Goal: Task Accomplishment & Management: Manage account settings

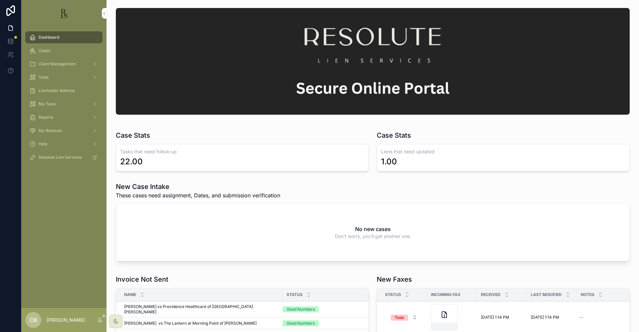
click at [47, 78] on span "Tools" at bounding box center [44, 77] width 10 height 5
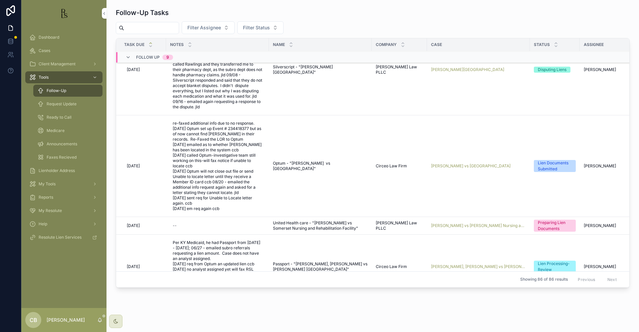
scroll to position [39, 0]
click at [463, 162] on span "[PERSON_NAME] vs [GEOGRAPHIC_DATA]" at bounding box center [471, 164] width 80 height 5
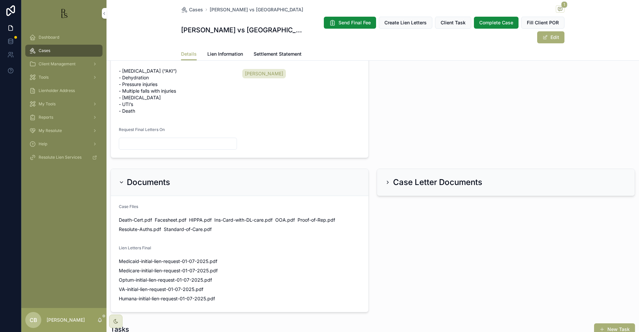
scroll to position [307, 0]
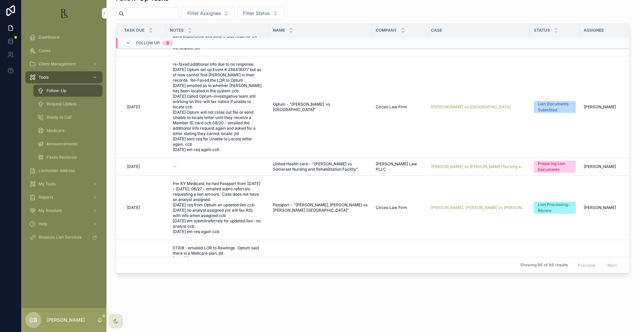
scroll to position [83, 0]
click at [477, 157] on td "[PERSON_NAME] vs [PERSON_NAME] Nursing and Rehabilitation Facility" at bounding box center [478, 166] width 103 height 18
click at [477, 163] on span "[PERSON_NAME] vs [PERSON_NAME] Nursing and Rehabilitation Facility" at bounding box center [478, 165] width 95 height 5
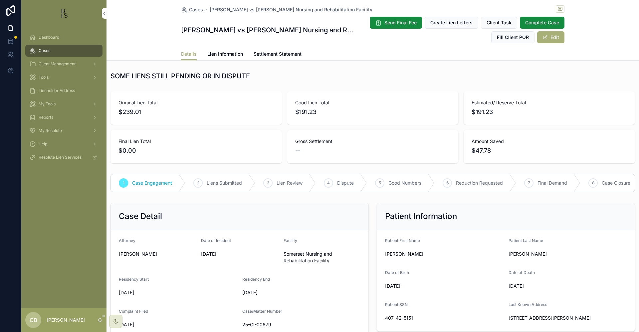
scroll to position [0, 0]
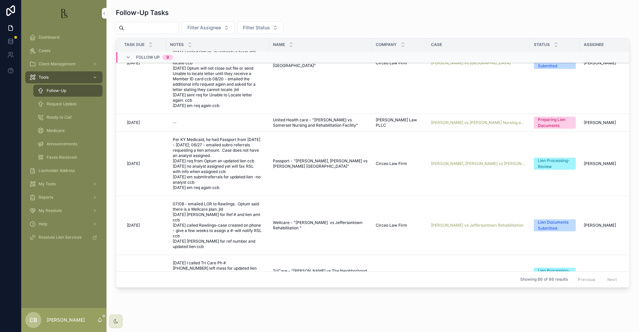
scroll to position [143, 0]
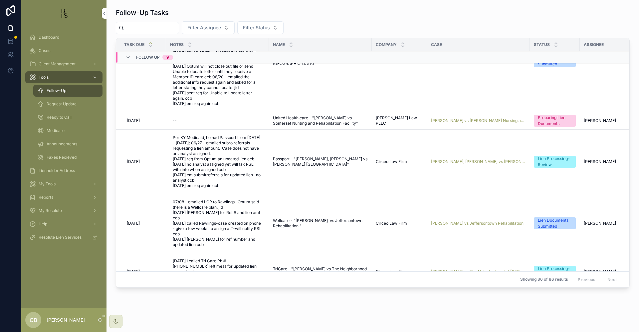
click at [468, 159] on span "[PERSON_NAME], [PERSON_NAME] vs [PERSON_NAME] [GEOGRAPHIC_DATA]" at bounding box center [478, 161] width 95 height 5
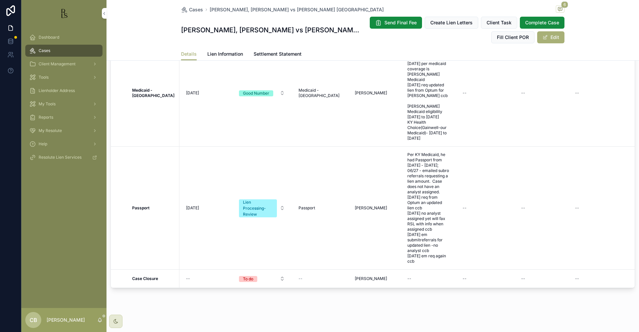
scroll to position [558, 0]
click at [45, 76] on span "Tools" at bounding box center [44, 77] width 10 height 5
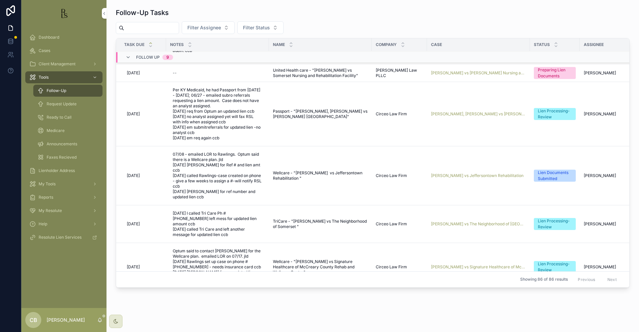
scroll to position [190, 0]
click at [463, 173] on span "[PERSON_NAME] vs Jeffersontown Rehabilitation" at bounding box center [477, 175] width 93 height 5
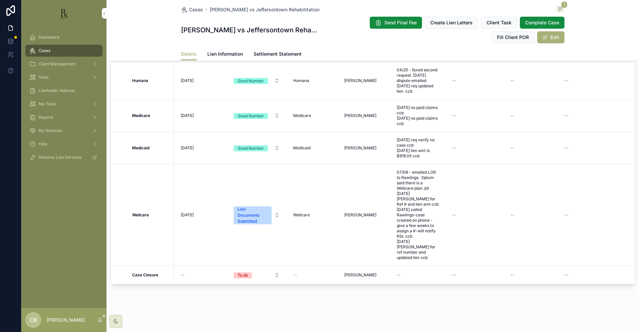
click at [224, 52] on span "Lien Information" at bounding box center [225, 54] width 36 height 7
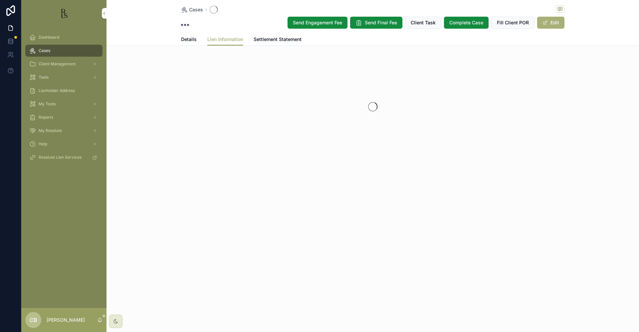
click at [224, 52] on div "Cases Send Engagement Fee Send Final Fee Client Task Complete Case Fill Client …" at bounding box center [373, 101] width 533 height 202
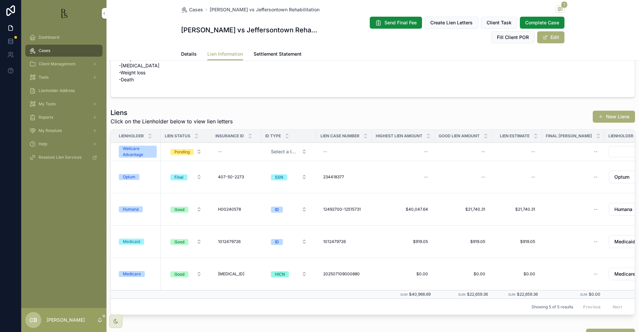
scroll to position [191, 0]
click at [136, 152] on div "Wellcare Advantage" at bounding box center [138, 153] width 30 height 12
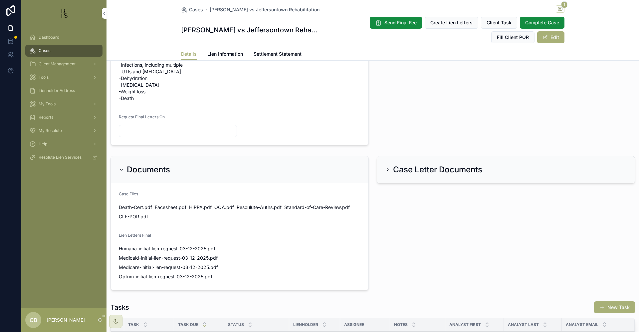
scroll to position [208, 0]
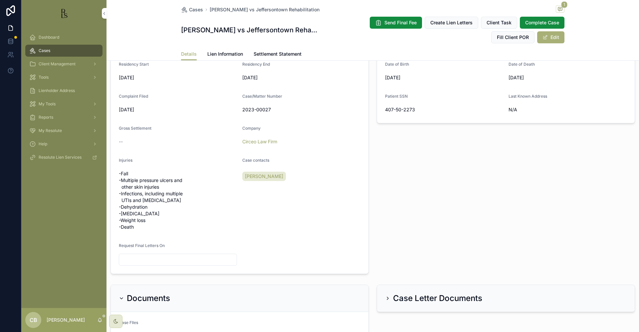
click at [45, 78] on span "Tools" at bounding box center [44, 77] width 10 height 5
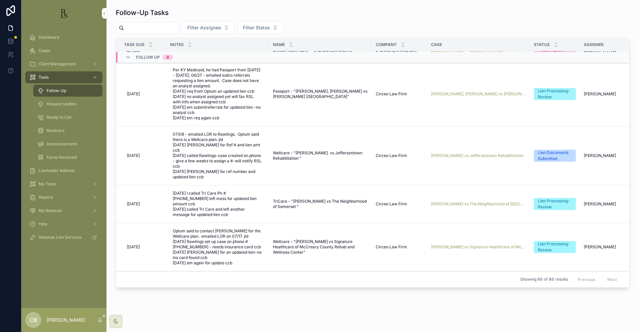
scroll to position [228, 0]
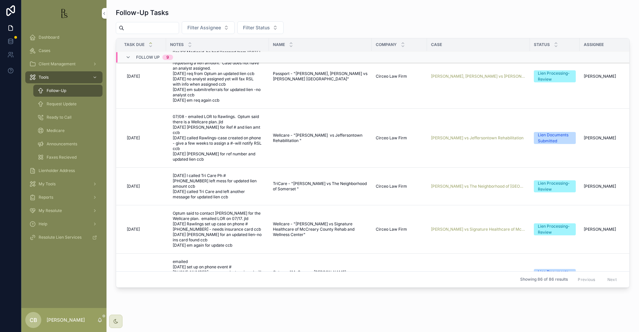
click at [474, 183] on span "[PERSON_NAME] vs The Neighborhood of [GEOGRAPHIC_DATA]" at bounding box center [478, 185] width 95 height 5
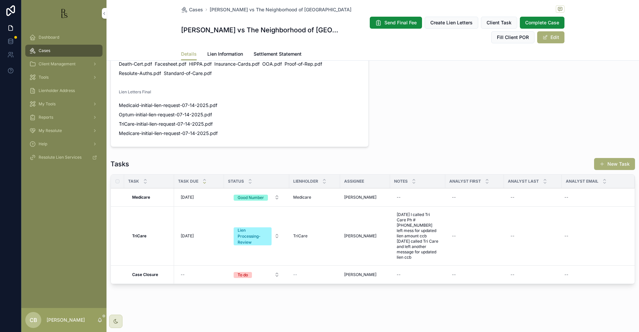
scroll to position [458, 0]
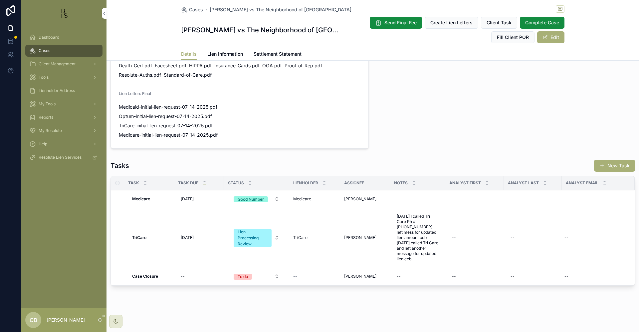
click at [222, 53] on span "Lien Information" at bounding box center [225, 54] width 36 height 7
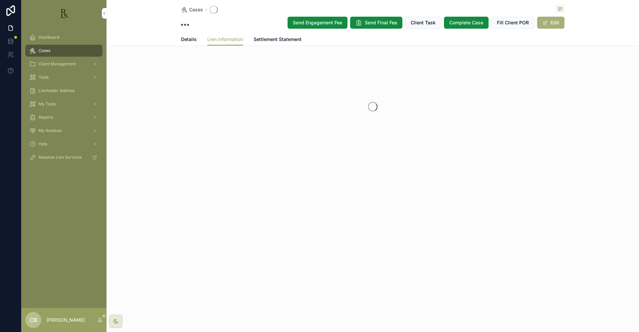
click at [222, 53] on div "Cases Send Engagement Fee Send Final Fee Client Task Complete Case Fill Client …" at bounding box center [373, 101] width 533 height 202
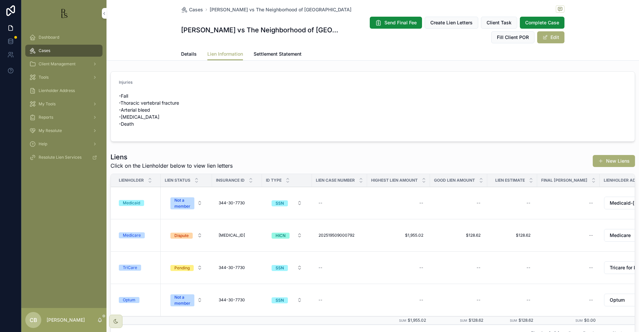
click at [46, 76] on span "Tools" at bounding box center [44, 77] width 10 height 5
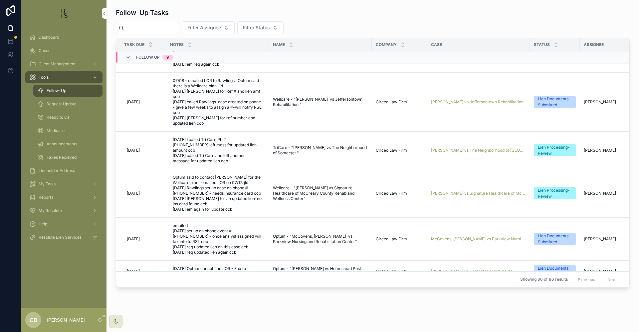
scroll to position [264, 0]
click at [476, 190] on span "[PERSON_NAME] vs Signature Healthcare of McCreary County Rehab and Wellness Cen…" at bounding box center [478, 192] width 95 height 5
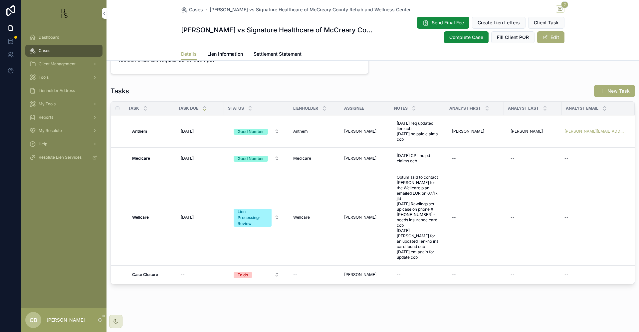
scroll to position [495, 0]
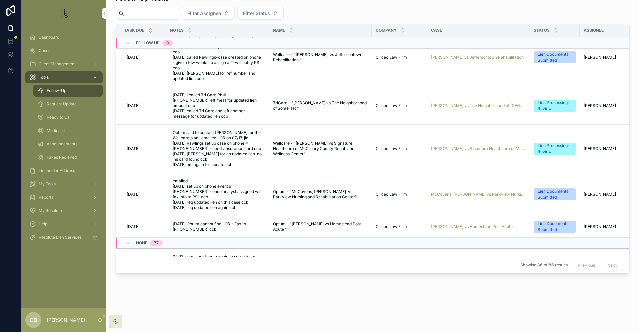
scroll to position [291, 0]
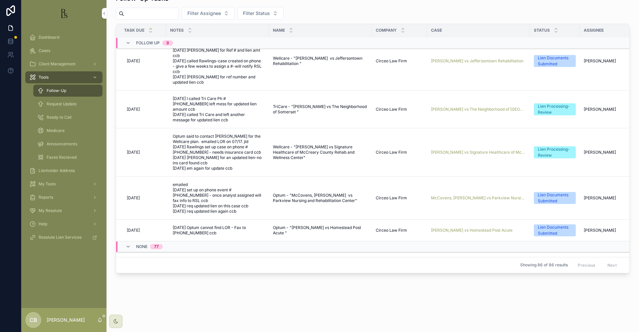
click at [480, 195] on span "McCovens, [PERSON_NAME] vs Parkview Nursing and [GEOGRAPHIC_DATA]" at bounding box center [478, 197] width 95 height 5
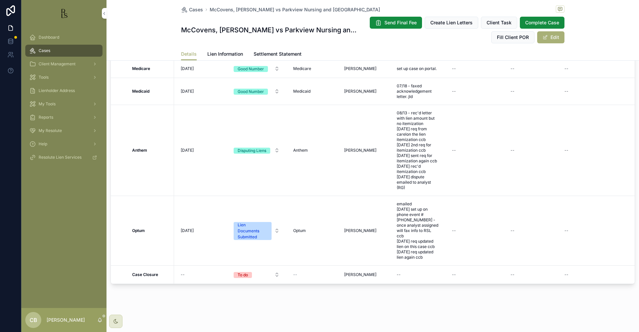
scroll to position [601, 0]
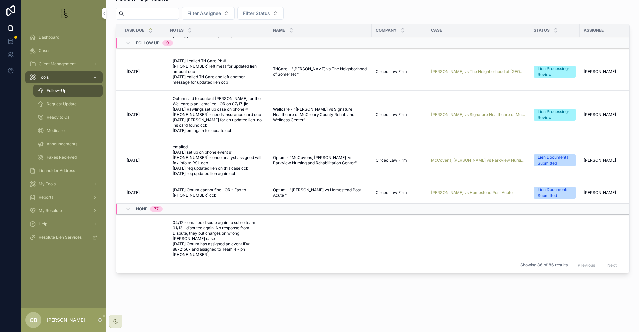
scroll to position [320, 0]
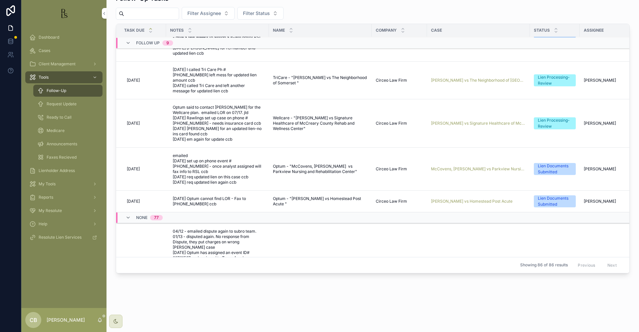
click at [473, 198] on span "[PERSON_NAME] vs Homestead Post Acute" at bounding box center [472, 200] width 82 height 5
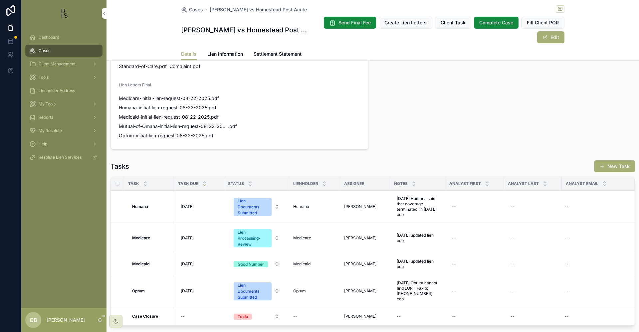
scroll to position [492, 0]
click at [220, 52] on span "Lien Information" at bounding box center [225, 54] width 36 height 7
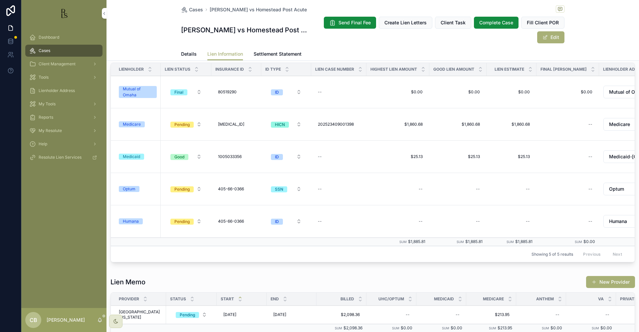
scroll to position [148, 0]
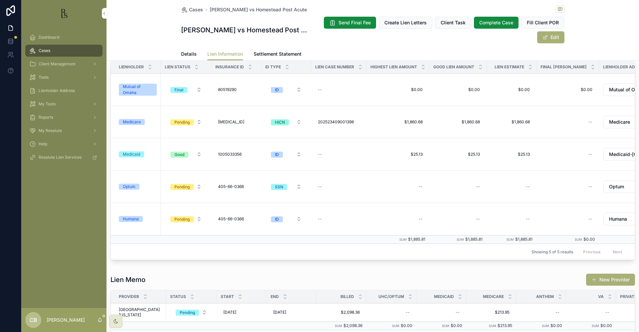
click at [186, 53] on span "Details" at bounding box center [189, 54] width 16 height 7
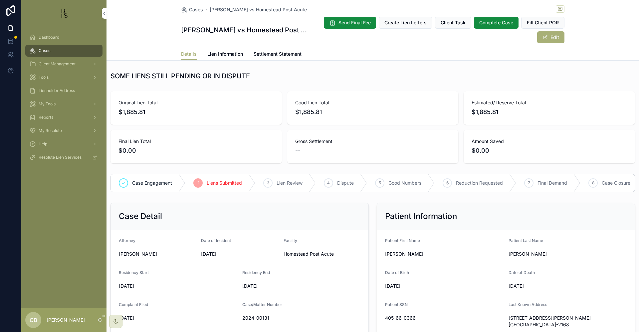
click at [47, 77] on span "Tools" at bounding box center [44, 77] width 10 height 5
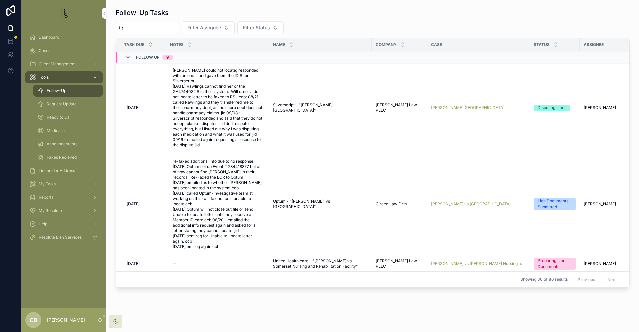
click at [69, 104] on span "Request Update" at bounding box center [62, 103] width 30 height 5
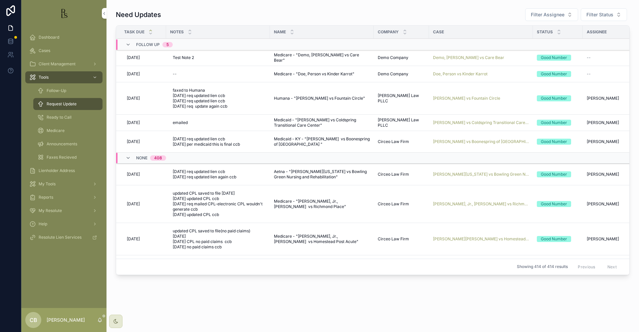
click at [472, 172] on span "[PERSON_NAME][US_STATE] vs Bowling Green Nursing and Rehabilitation" at bounding box center [481, 173] width 96 height 5
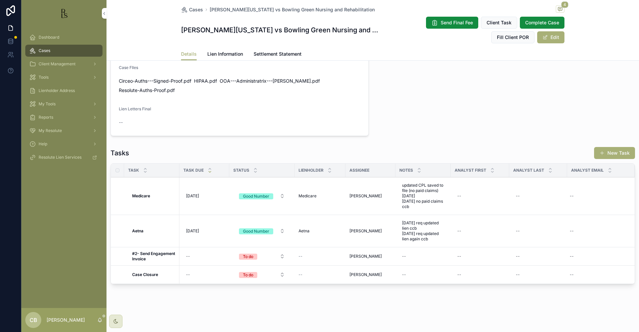
click at [223, 55] on span "Lien Information" at bounding box center [225, 54] width 36 height 7
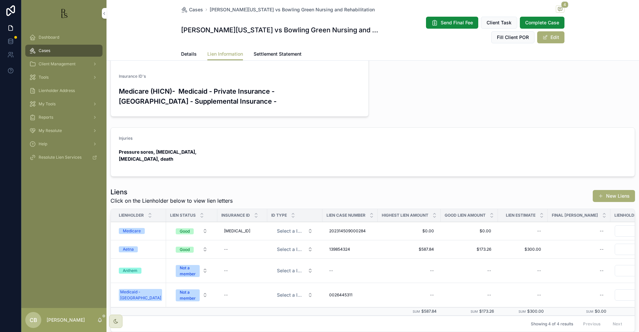
scroll to position [75, 0]
click at [128, 245] on div "Aetna" at bounding box center [128, 248] width 11 height 6
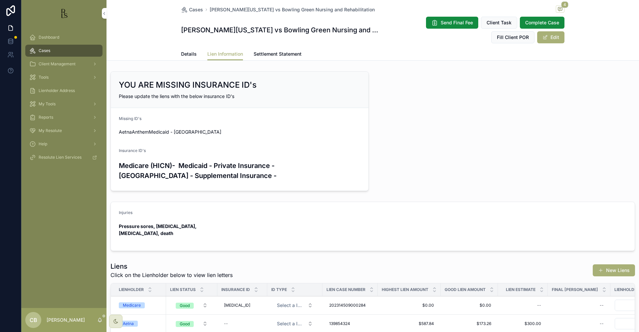
scroll to position [4, 0]
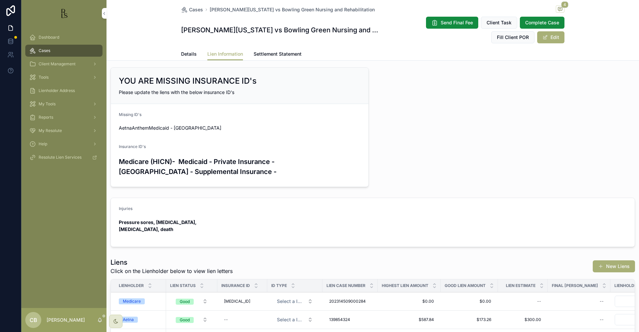
click at [185, 54] on span "Details" at bounding box center [189, 54] width 16 height 7
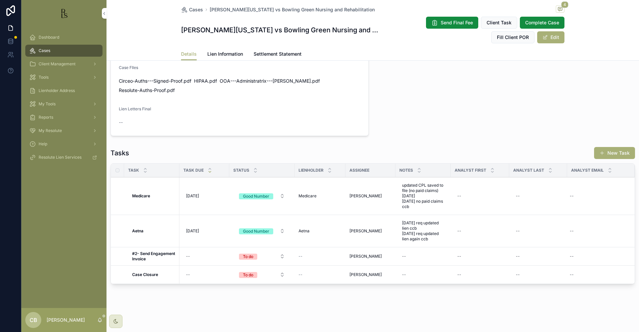
scroll to position [449, 0]
click at [222, 52] on span "Lien Information" at bounding box center [225, 54] width 36 height 7
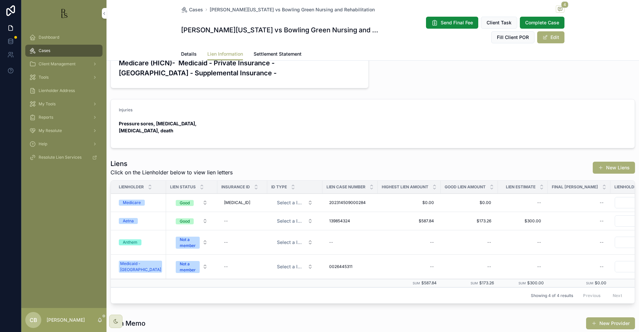
scroll to position [103, 0]
click at [128, 217] on div "Aetna" at bounding box center [128, 220] width 11 height 6
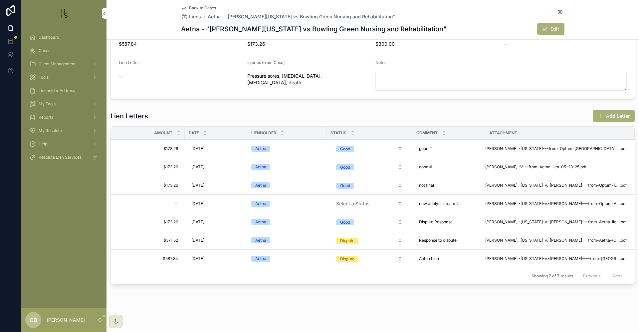
scroll to position [101, 0]
click at [534, 148] on span "[PERSON_NAME],-[US_STATE]---from-Optum-[GEOGRAPHIC_DATA]-lien-07-09-25" at bounding box center [552, 148] width 134 height 5
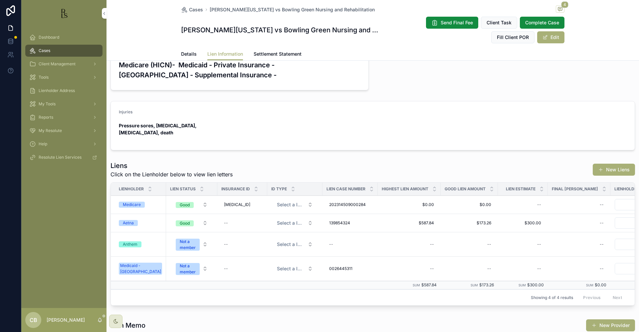
click at [189, 54] on span "Details" at bounding box center [189, 54] width 16 height 7
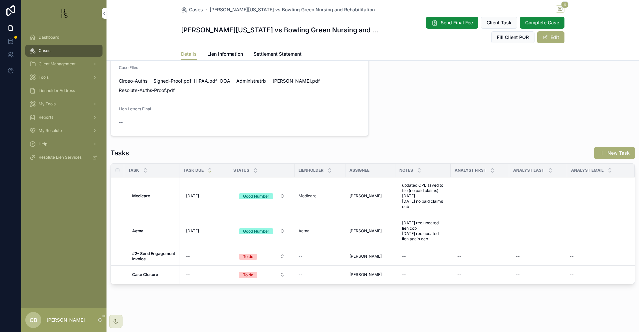
scroll to position [449, 0]
click at [422, 235] on span "[DATE] req updated lien ccb [DATE] req updated lien again ccb" at bounding box center [423, 230] width 42 height 21
click at [435, 252] on textarea "**********" at bounding box center [434, 242] width 63 height 32
type textarea "**********"
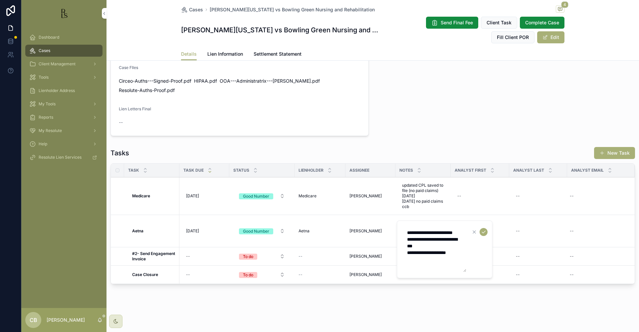
click at [485, 230] on icon "scrollable content" at bounding box center [483, 231] width 5 height 5
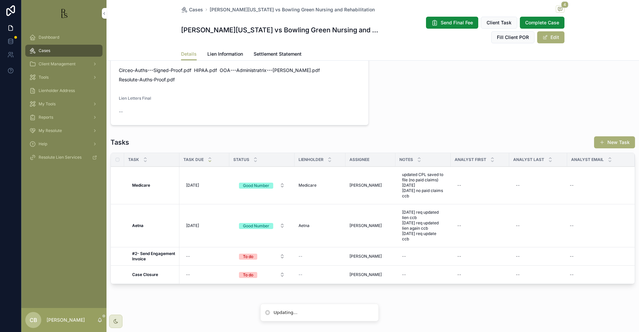
click at [193, 228] on span "[DATE]" at bounding box center [192, 225] width 13 height 5
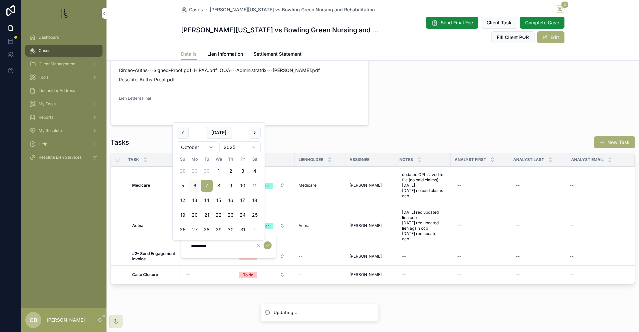
click at [206, 212] on button "21" at bounding box center [207, 215] width 12 height 12
type input "**********"
click at [269, 244] on icon "scrollable content" at bounding box center [267, 244] width 5 height 5
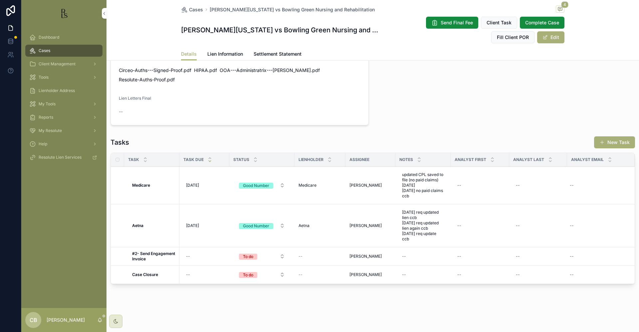
click at [47, 77] on span "Tools" at bounding box center [44, 77] width 10 height 5
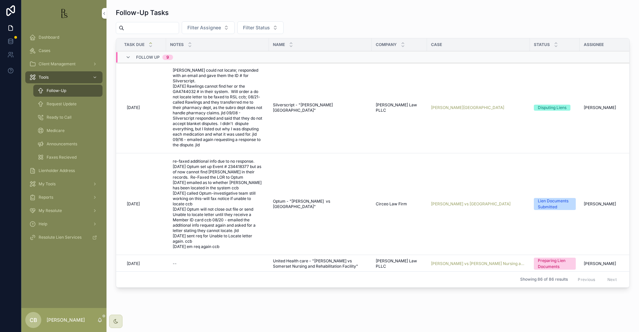
click at [47, 49] on span "Cases" at bounding box center [45, 50] width 12 height 5
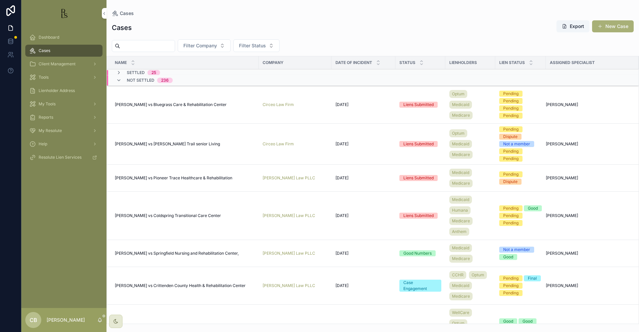
click at [133, 45] on input "scrollable content" at bounding box center [147, 45] width 55 height 9
type input "******"
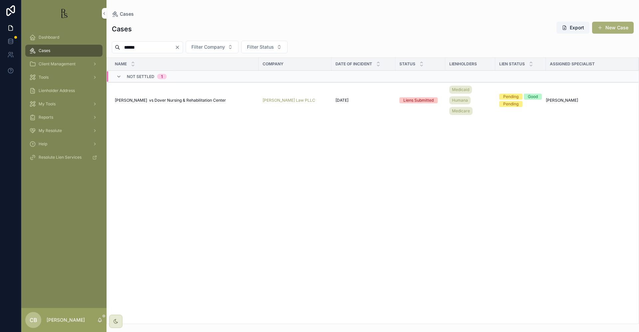
click at [200, 98] on span "[PERSON_NAME] vs Dover Nursing & Rehabilitation Center" at bounding box center [170, 100] width 111 height 5
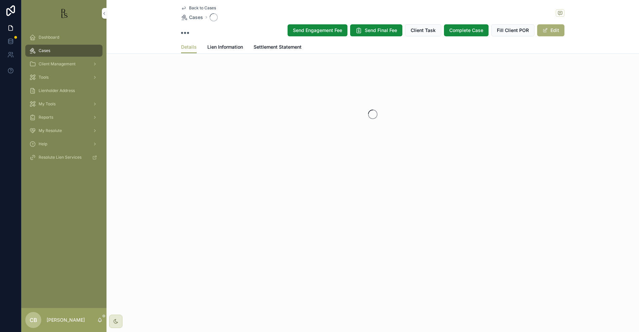
click at [199, 98] on div "scrollable content" at bounding box center [373, 114] width 533 height 105
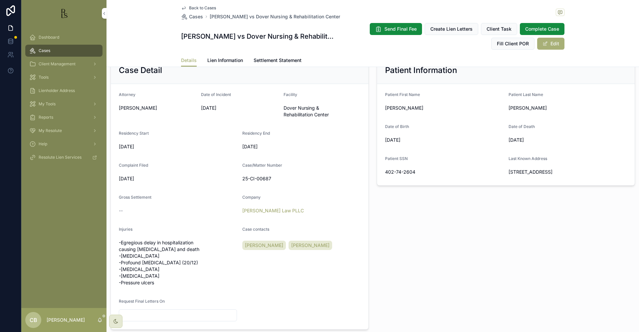
scroll to position [155, 0]
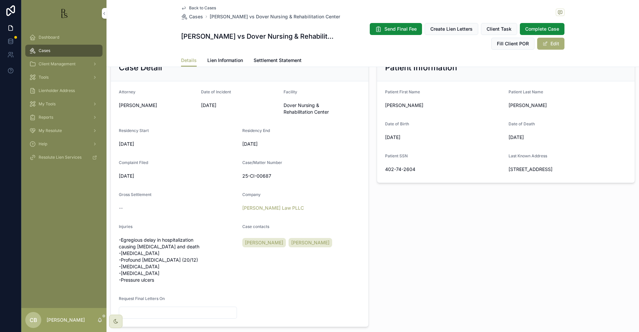
click at [224, 60] on span "Lien Information" at bounding box center [225, 60] width 36 height 7
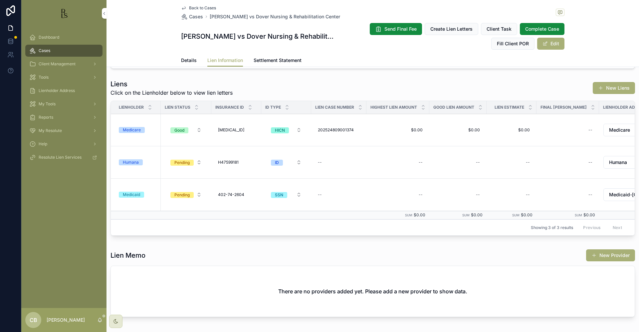
scroll to position [94, 0]
click at [133, 192] on div "Medicaid" at bounding box center [131, 194] width 17 height 6
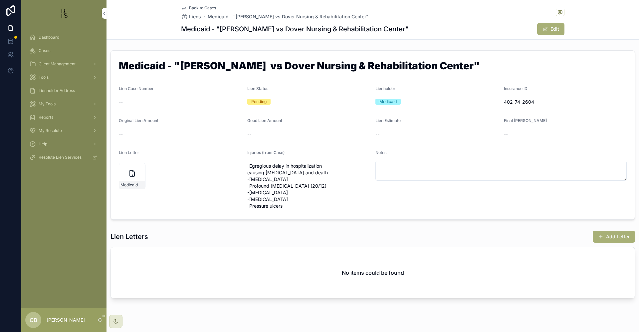
click at [616, 235] on button "Add Letter" at bounding box center [614, 236] width 42 height 12
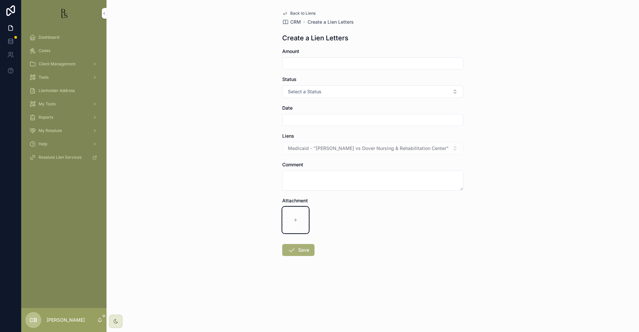
click at [296, 219] on icon "scrollable content" at bounding box center [295, 219] width 5 height 5
type input "**********"
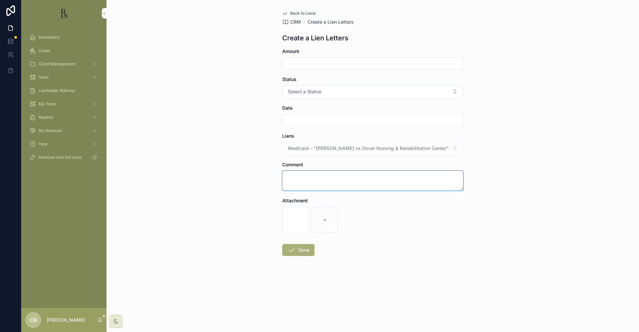
click at [303, 178] on textarea "scrollable content" at bounding box center [372, 180] width 181 height 20
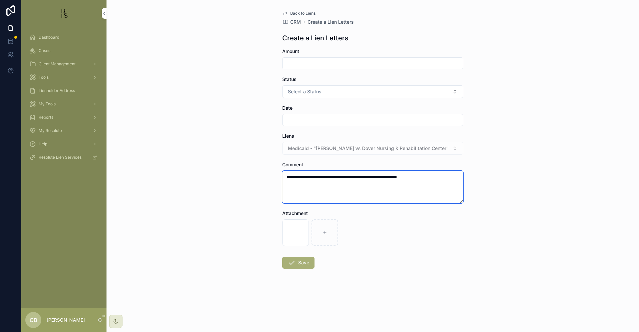
type textarea "**********"
click at [297, 61] on input "scrollable content" at bounding box center [373, 63] width 180 height 9
type input "*****"
click at [297, 89] on span "Select a Status" at bounding box center [305, 91] width 34 height 7
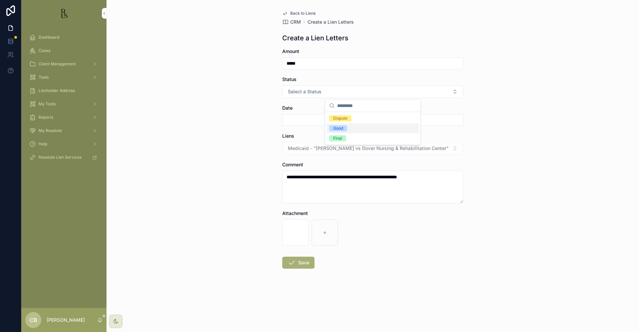
click at [341, 126] on div "Good" at bounding box center [338, 128] width 10 height 6
click at [305, 118] on input "scrollable content" at bounding box center [373, 119] width 180 height 9
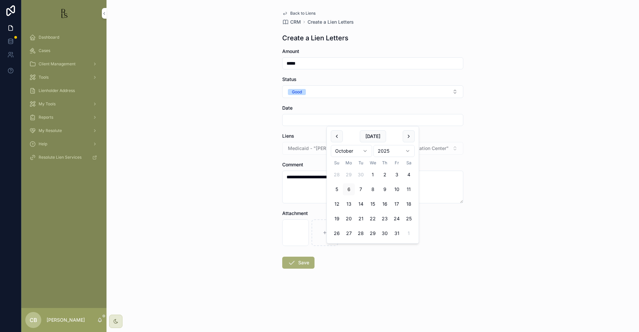
click at [350, 188] on button "6" at bounding box center [349, 189] width 12 height 12
type input "*********"
click at [303, 262] on button "Save" at bounding box center [298, 262] width 32 height 12
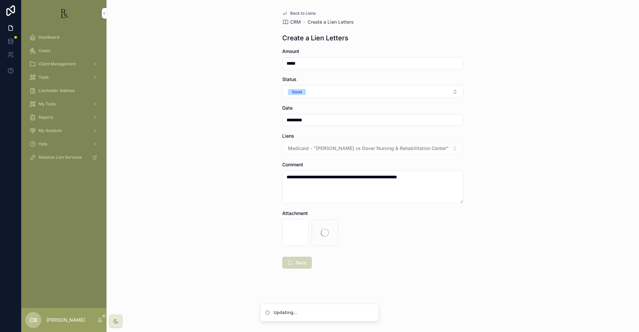
click at [327, 232] on icon "scrollable content" at bounding box center [325, 232] width 8 height 8
click at [424, 91] on button "Good" at bounding box center [372, 91] width 181 height 13
click at [350, 136] on div "Good" at bounding box center [373, 138] width 93 height 10
click at [326, 229] on icon "scrollable content" at bounding box center [325, 232] width 8 height 8
click at [298, 261] on span "Save" at bounding box center [297, 262] width 30 height 12
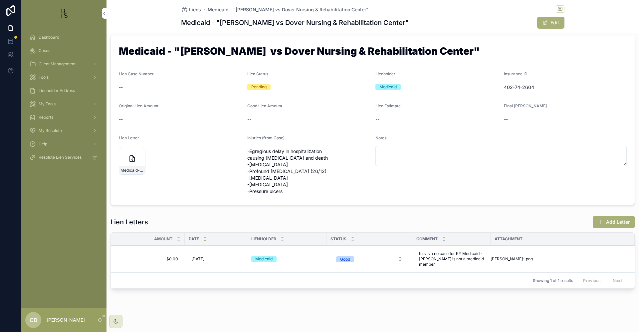
scroll to position [8, 0]
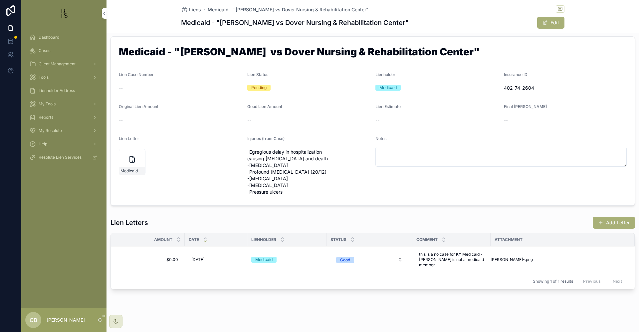
click at [45, 78] on span "Tools" at bounding box center [44, 77] width 10 height 5
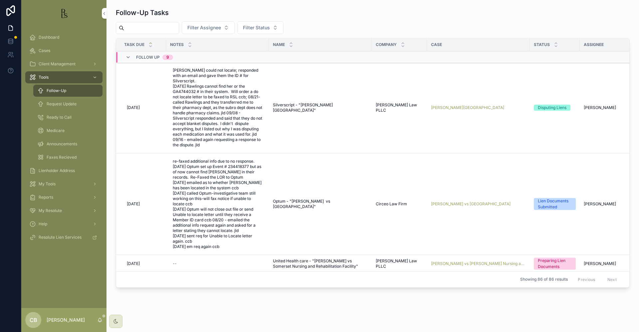
click at [45, 78] on span "Tools" at bounding box center [44, 77] width 10 height 5
click at [58, 104] on span "Request Update" at bounding box center [62, 103] width 30 height 5
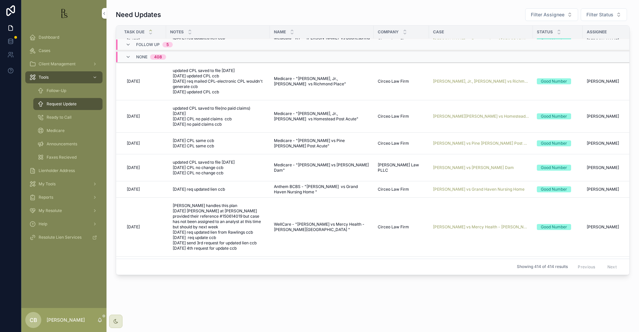
scroll to position [103, 0]
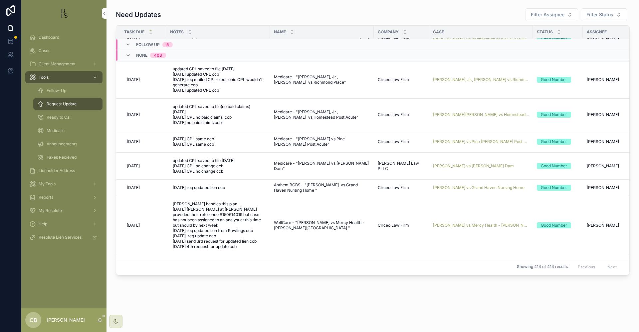
click at [476, 186] on span "[PERSON_NAME] vs Grand Haven Nursing Home" at bounding box center [479, 187] width 92 height 5
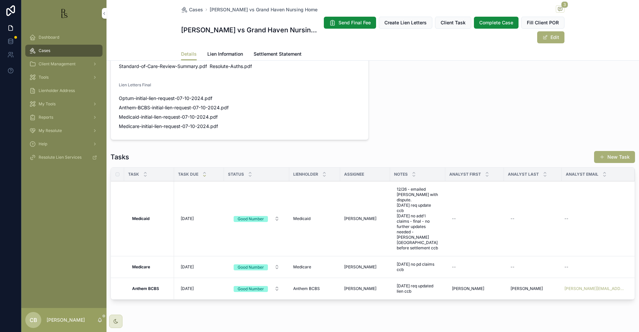
scroll to position [466, 0]
click at [219, 53] on span "Lien Information" at bounding box center [225, 54] width 36 height 7
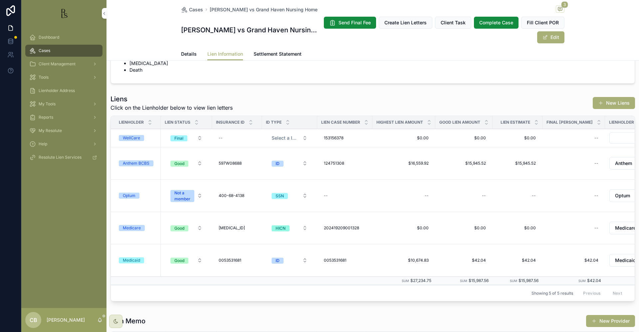
scroll to position [181, 0]
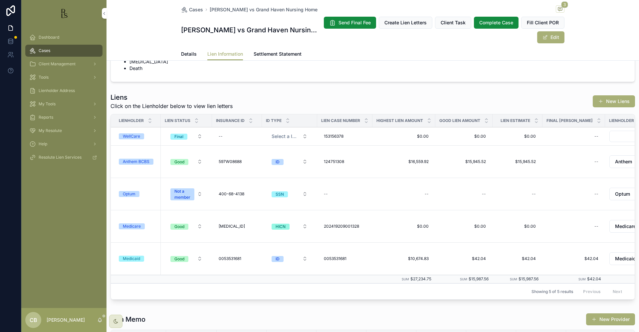
click at [142, 159] on div "Anthem BCBS" at bounding box center [136, 161] width 27 height 6
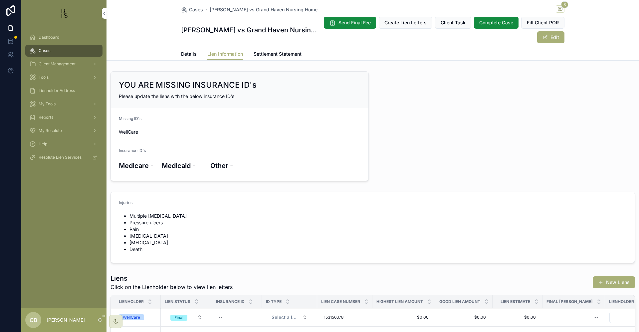
click at [185, 53] on span "Details" at bounding box center [189, 54] width 16 height 7
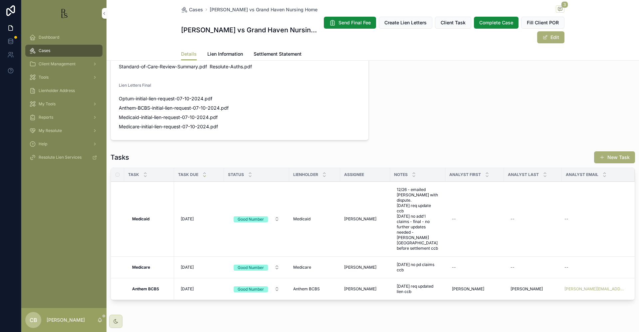
scroll to position [465, 0]
click at [147, 287] on strong "Anthem BCBS" at bounding box center [145, 289] width 27 height 5
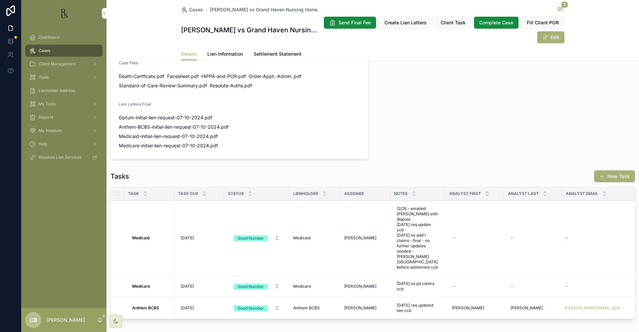
scroll to position [447, 0]
click at [222, 52] on span "Lien Information" at bounding box center [225, 54] width 36 height 7
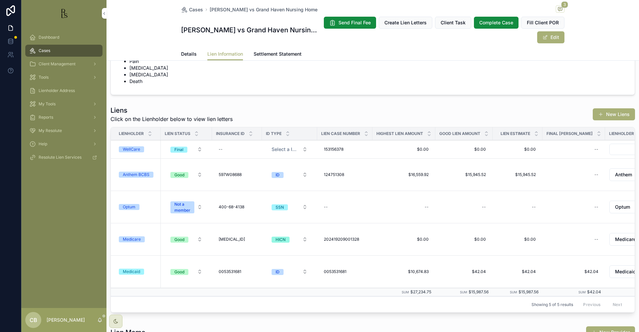
scroll to position [168, 0]
click at [186, 53] on span "Details" at bounding box center [189, 54] width 16 height 7
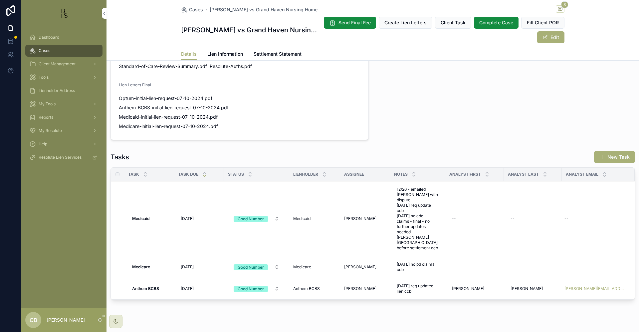
scroll to position [466, 0]
click at [423, 283] on span "[DATE] req updated lien ccb" at bounding box center [418, 288] width 42 height 11
click at [421, 287] on textarea "**********" at bounding box center [429, 284] width 63 height 20
click at [226, 52] on span "Lien Information" at bounding box center [225, 54] width 36 height 7
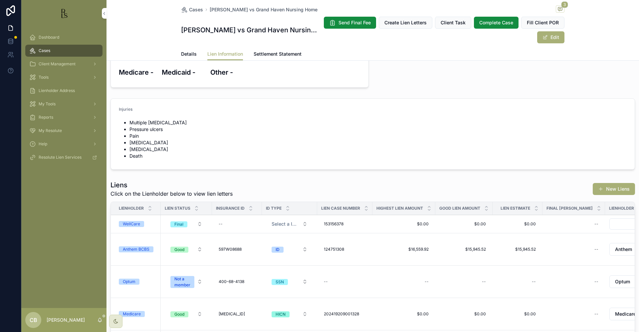
scroll to position [94, 0]
click at [142, 248] on div "Anthem BCBS" at bounding box center [136, 248] width 27 height 6
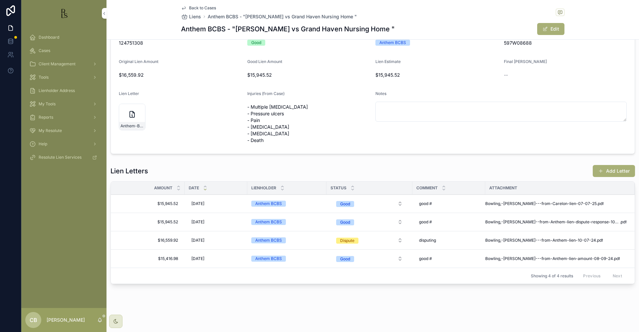
scroll to position [59, 0]
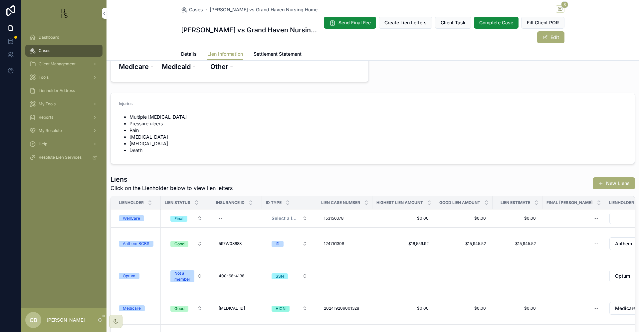
scroll to position [100, 0]
click at [184, 52] on span "Details" at bounding box center [189, 54] width 16 height 7
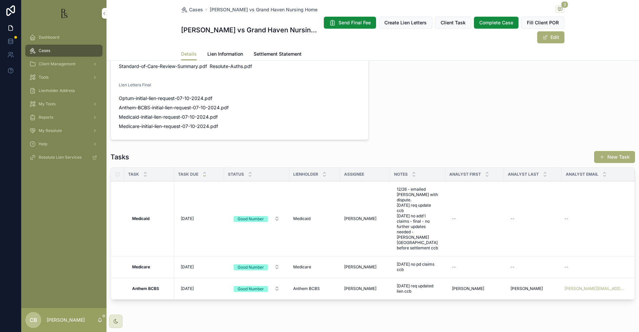
scroll to position [466, 0]
click at [421, 283] on span "[DATE] req updated lien ccb" at bounding box center [418, 288] width 42 height 11
click at [416, 286] on textarea "**********" at bounding box center [429, 284] width 63 height 20
type textarea "**********"
click at [478, 278] on icon "scrollable content" at bounding box center [478, 278] width 5 height 5
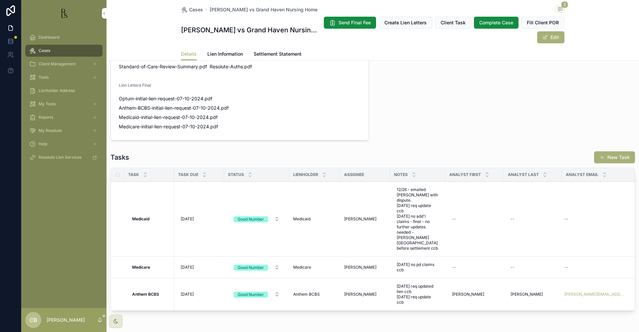
click at [191, 291] on span "[DATE]" at bounding box center [187, 293] width 13 height 5
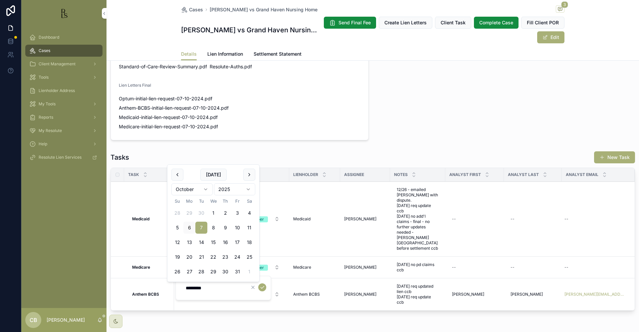
click at [200, 255] on button "21" at bounding box center [201, 257] width 12 height 12
type input "**********"
click at [263, 286] on icon "scrollable content" at bounding box center [262, 286] width 5 height 5
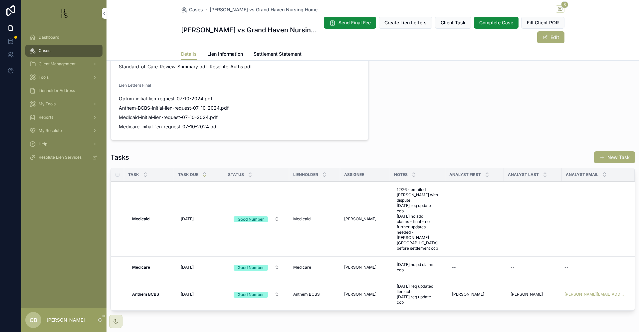
click at [192, 291] on span "[DATE]" at bounding box center [187, 293] width 13 height 5
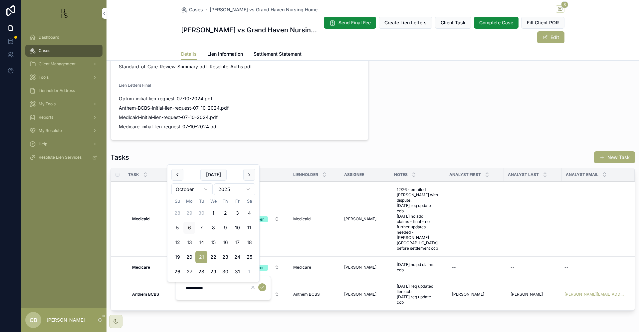
click at [189, 255] on button "20" at bounding box center [189, 257] width 12 height 12
type input "**********"
click at [262, 285] on icon "scrollable content" at bounding box center [262, 286] width 5 height 5
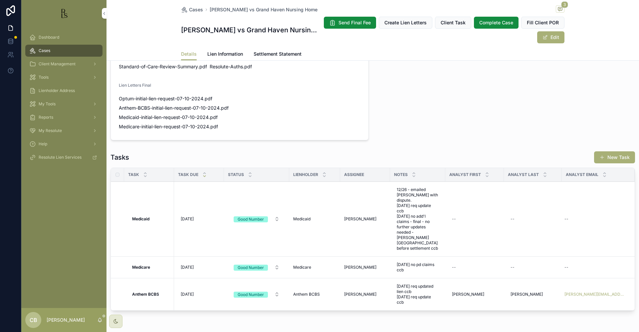
click at [44, 78] on span "Tools" at bounding box center [44, 77] width 10 height 5
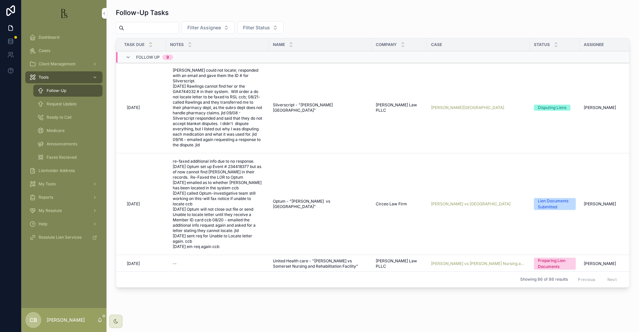
click at [71, 103] on span "Request Update" at bounding box center [62, 103] width 30 height 5
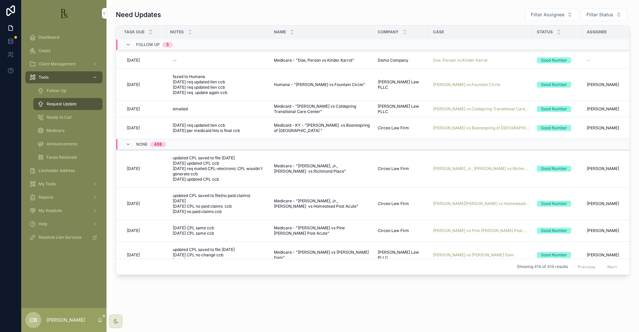
scroll to position [9, 0]
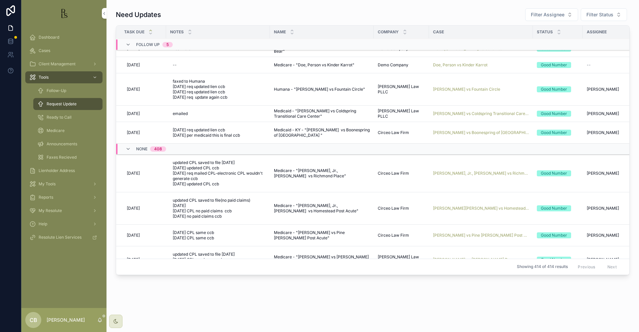
click at [465, 132] on span "[PERSON_NAME] vs Boonespring of [GEOGRAPHIC_DATA]" at bounding box center [481, 132] width 96 height 5
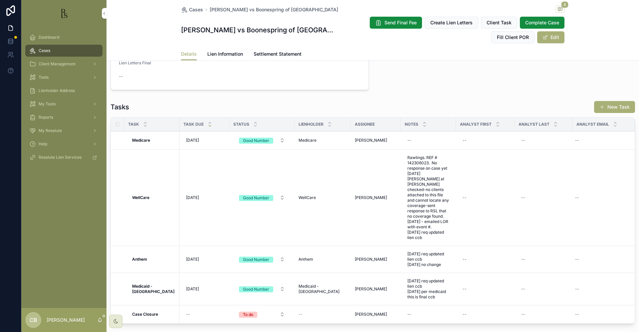
scroll to position [546, 0]
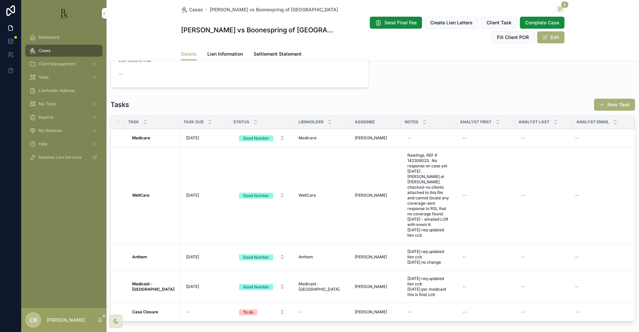
click at [190, 284] on span "[DATE]" at bounding box center [192, 286] width 13 height 5
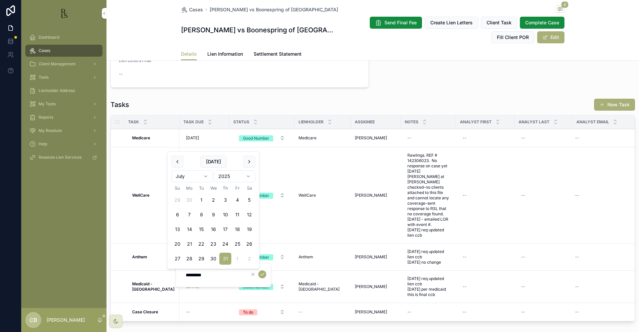
click at [205, 175] on html "Dashboard Cases Client Management Tools Lienholder Address My Tools Reports My …" at bounding box center [319, 166] width 639 height 332
click at [212, 256] on button "31" at bounding box center [213, 258] width 12 height 12
type input "**********"
click at [260, 273] on icon "scrollable content" at bounding box center [262, 273] width 5 height 5
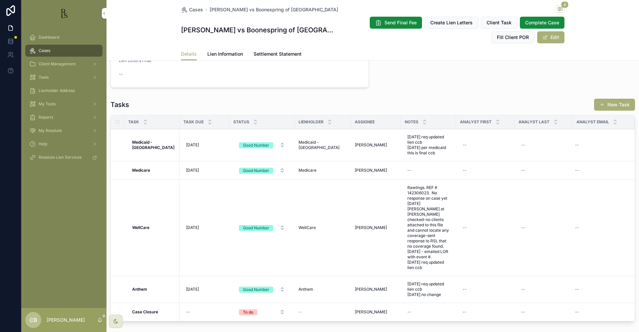
click at [45, 78] on span "Tools" at bounding box center [44, 77] width 10 height 5
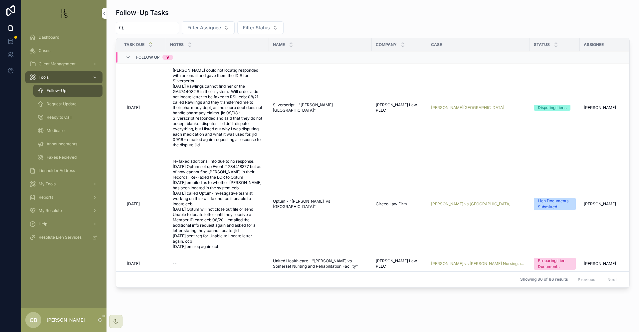
click at [65, 103] on span "Request Update" at bounding box center [62, 103] width 30 height 5
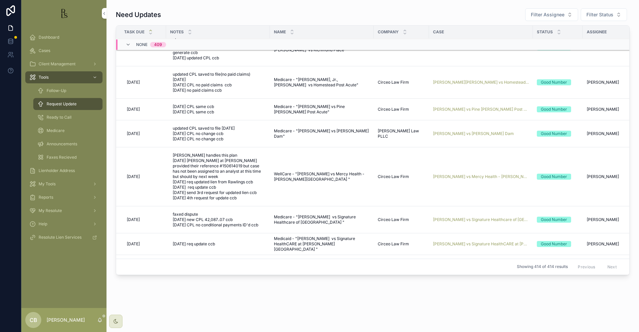
scroll to position [115, 0]
click at [464, 174] on span "[PERSON_NAME] vs Mercy Health - [PERSON_NAME][GEOGRAPHIC_DATA]" at bounding box center [481, 174] width 96 height 5
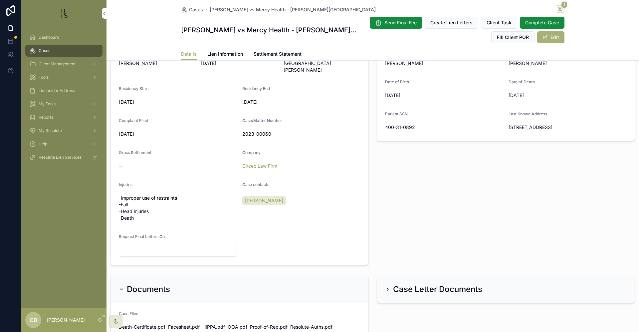
scroll to position [162, 0]
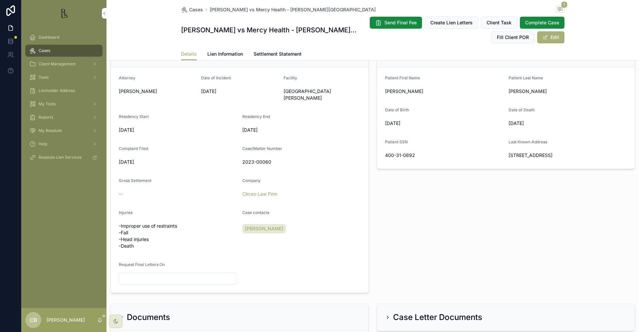
click at [221, 52] on span "Lien Information" at bounding box center [225, 54] width 36 height 7
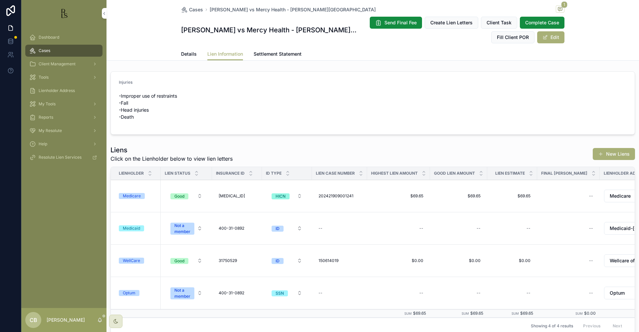
click at [132, 259] on div "WellCare" at bounding box center [131, 260] width 17 height 6
click at [186, 53] on span "Details" at bounding box center [189, 54] width 16 height 7
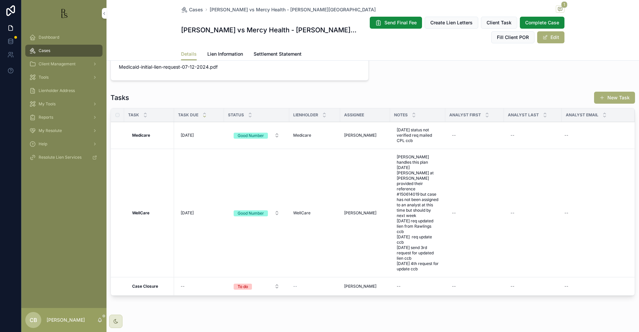
scroll to position [519, 0]
click at [46, 77] on span "Tools" at bounding box center [44, 77] width 10 height 5
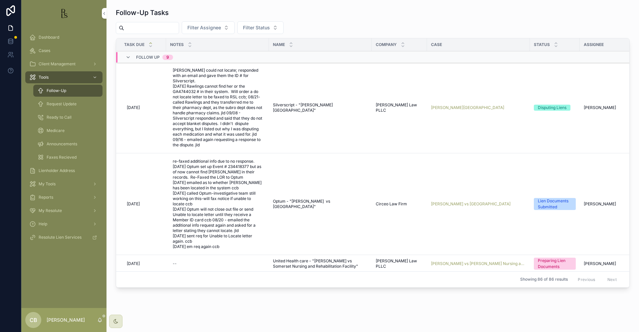
click at [61, 104] on span "Request Update" at bounding box center [62, 103] width 30 height 5
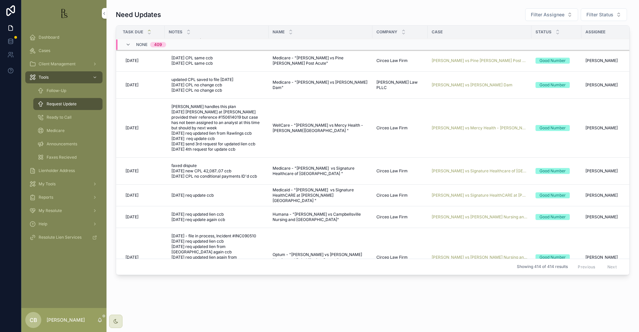
scroll to position [165, 1]
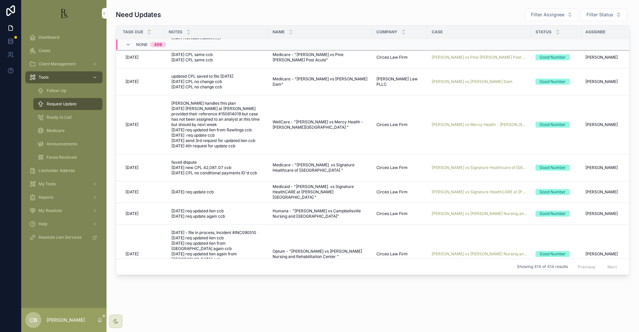
click at [465, 191] on span "[PERSON_NAME] vs Signature HealthCARE at [PERSON_NAME][GEOGRAPHIC_DATA]" at bounding box center [480, 191] width 96 height 5
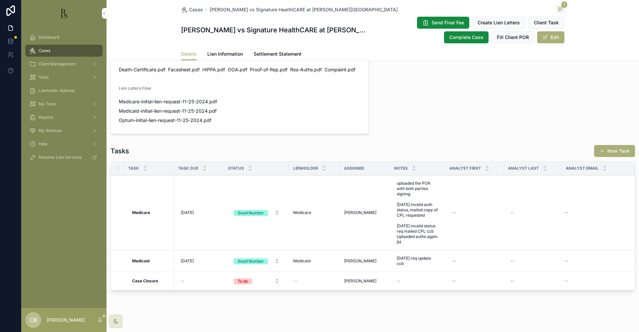
scroll to position [460, 0]
click at [216, 53] on span "Lien Information" at bounding box center [225, 54] width 36 height 7
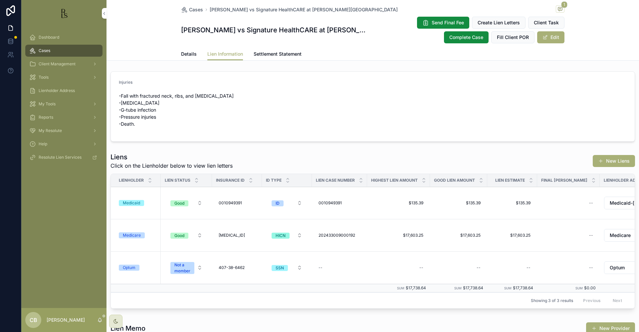
click at [136, 203] on div "Medicaid" at bounding box center [131, 203] width 17 height 6
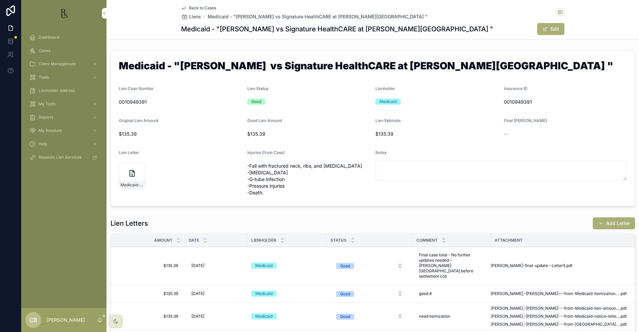
drag, startPoint x: 419, startPoint y: 250, endPoint x: 420, endPoint y: 261, distance: 10.7
click at [420, 261] on div "Final case total - No further updates needed - [PERSON_NAME][GEOGRAPHIC_DATA] b…" at bounding box center [451, 265] width 70 height 32
drag, startPoint x: 424, startPoint y: 262, endPoint x: 448, endPoint y: 277, distance: 28.0
click at [458, 284] on textarea "**********" at bounding box center [451, 274] width 63 height 32
click at [502, 262] on icon "scrollable content" at bounding box center [500, 263] width 5 height 5
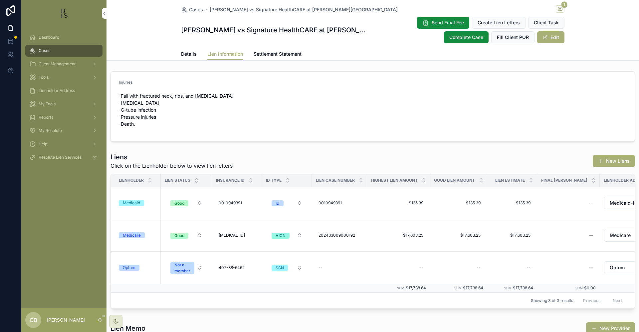
click at [183, 52] on span "Details" at bounding box center [189, 54] width 16 height 7
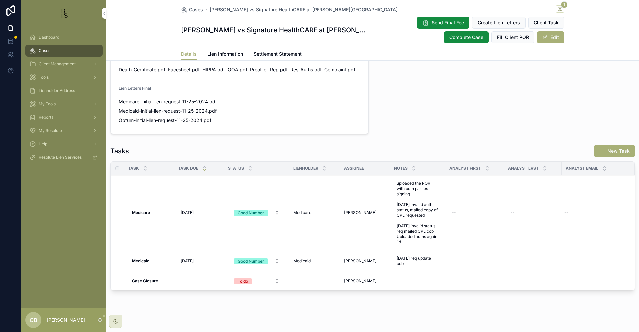
scroll to position [460, 0]
click at [406, 256] on span "[DATE] req update ccb" at bounding box center [418, 261] width 42 height 11
click at [458, 261] on textarea "**********" at bounding box center [429, 265] width 63 height 20
drag, startPoint x: 411, startPoint y: 266, endPoint x: 424, endPoint y: 271, distance: 14.1
click at [411, 266] on textarea "**********" at bounding box center [429, 277] width 63 height 45
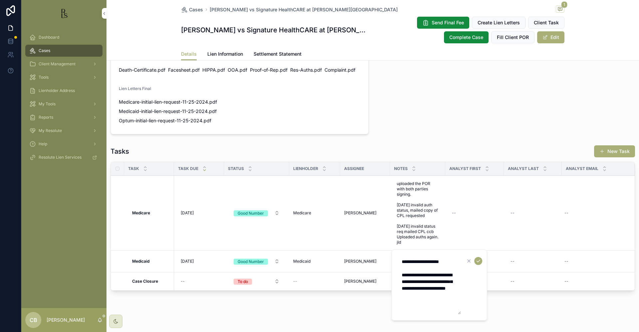
type textarea "**********"
click at [479, 260] on icon "scrollable content" at bounding box center [478, 260] width 5 height 5
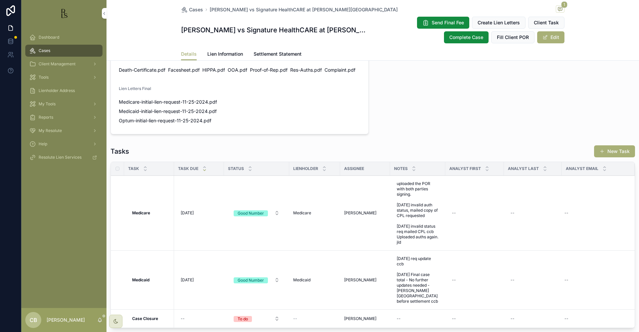
click at [194, 277] on span "[DATE]" at bounding box center [187, 279] width 13 height 5
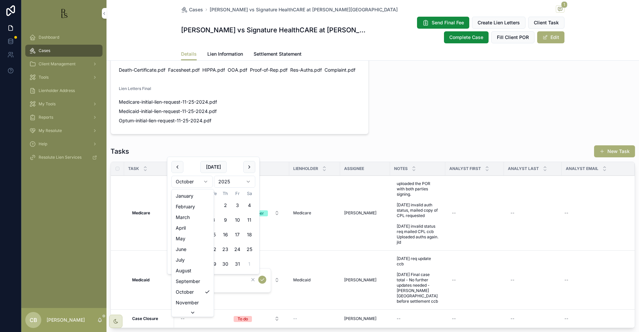
click at [205, 179] on html "Dashboard Cases Client Management Tools Lienholder Address My Tools Reports My …" at bounding box center [319, 166] width 639 height 332
click at [207, 181] on html "Dashboard Cases Client Management Tools Lienholder Address My Tools Reports My …" at bounding box center [319, 166] width 639 height 332
click at [191, 205] on button "2" at bounding box center [189, 205] width 12 height 12
click at [209, 278] on input "********" at bounding box center [213, 279] width 63 height 9
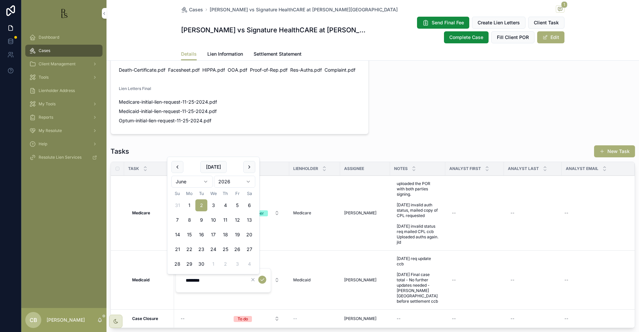
type input "********"
click at [263, 280] on icon "scrollable content" at bounding box center [262, 279] width 5 height 5
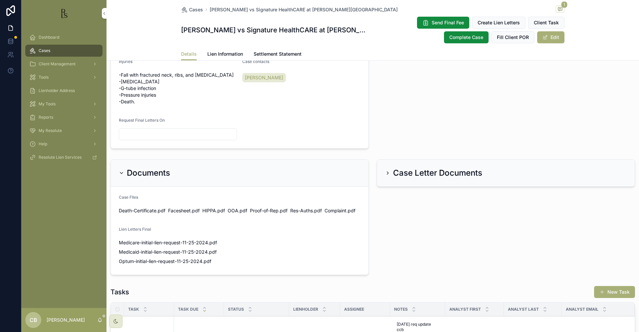
scroll to position [318, 0]
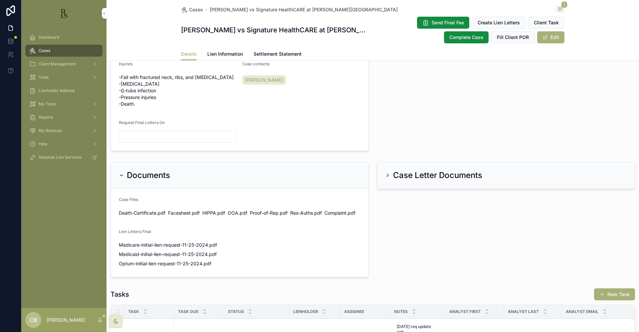
click at [44, 76] on span "Tools" at bounding box center [44, 77] width 10 height 5
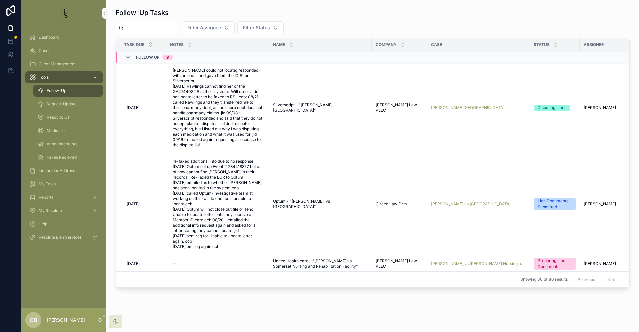
click at [58, 102] on span "Request Update" at bounding box center [62, 103] width 30 height 5
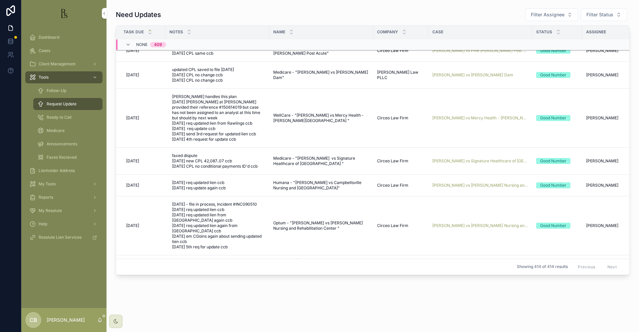
scroll to position [174, 1]
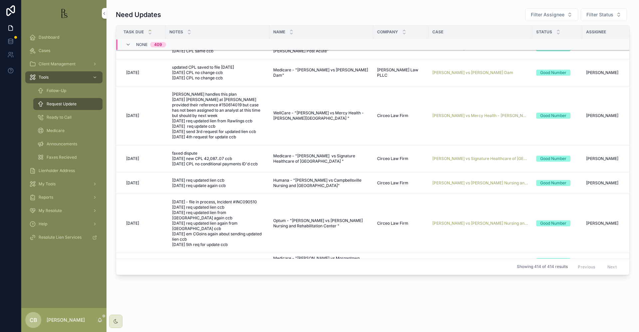
click at [48, 50] on span "Cases" at bounding box center [45, 50] width 12 height 5
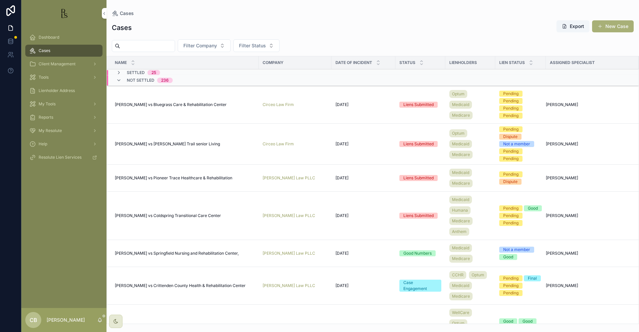
click at [133, 43] on input "scrollable content" at bounding box center [147, 45] width 55 height 9
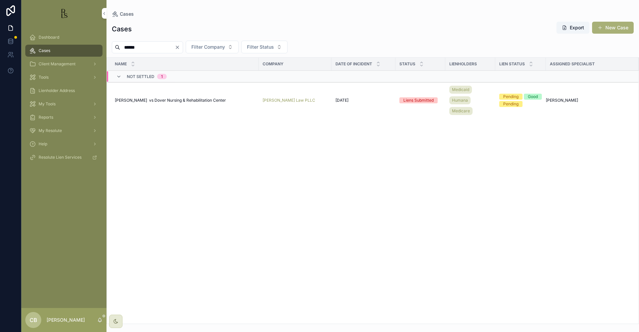
type input "******"
click at [162, 98] on span "[PERSON_NAME] vs Dover Nursing & Rehabilitation Center" at bounding box center [170, 100] width 111 height 5
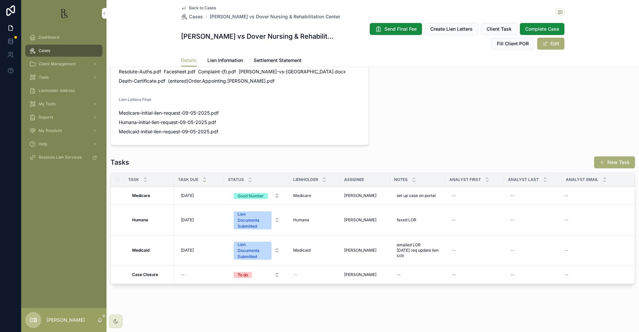
scroll to position [477, 0]
click at [225, 60] on span "Lien Information" at bounding box center [225, 60] width 36 height 7
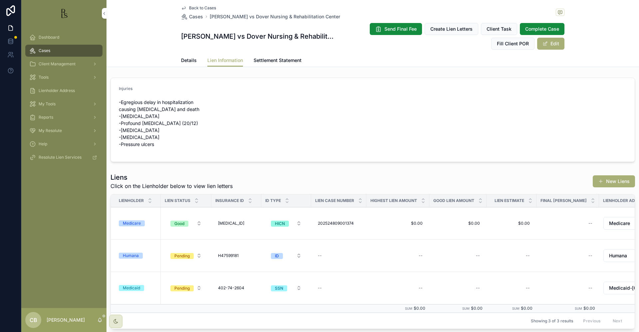
click at [130, 287] on div "Medicaid" at bounding box center [131, 288] width 17 height 6
click at [186, 60] on span "Details" at bounding box center [189, 60] width 16 height 7
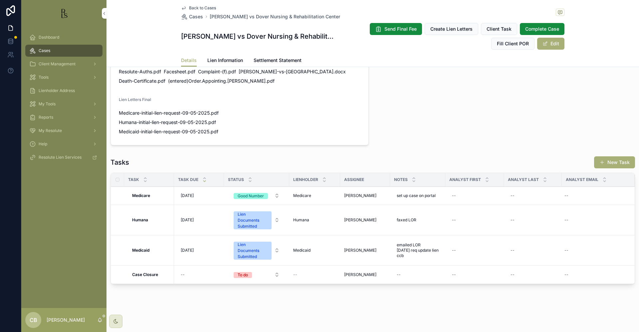
scroll to position [472, 0]
click at [411, 252] on span "emailed LOR [DATE] req update lien ccb" at bounding box center [418, 250] width 42 height 16
click at [417, 267] on textarea "**********" at bounding box center [429, 260] width 63 height 25
type textarea "**********"
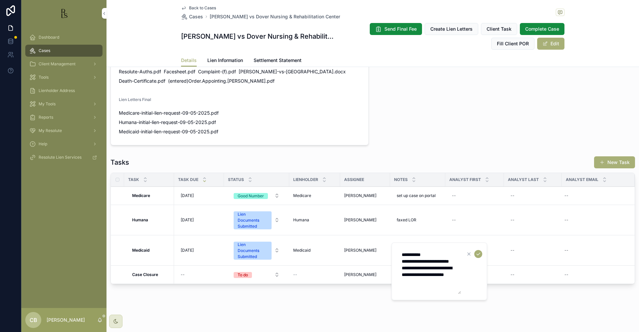
click at [479, 253] on icon "scrollable content" at bounding box center [478, 253] width 5 height 5
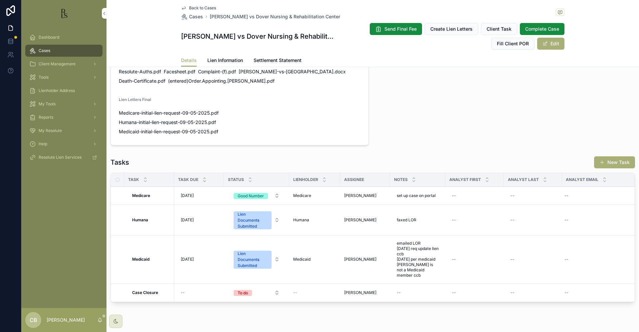
click at [190, 258] on span "[DATE]" at bounding box center [187, 258] width 13 height 5
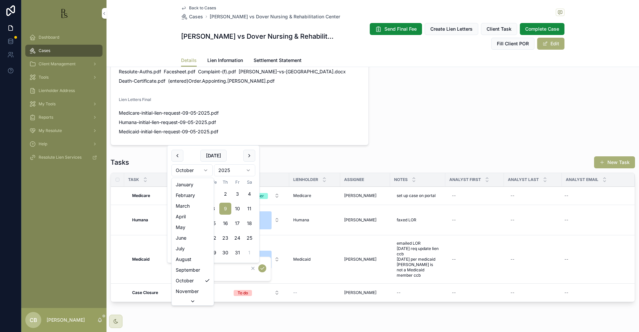
click at [206, 169] on html "Dashboard Cases Client Management Tools Lienholder Address My Tools Reports My …" at bounding box center [319, 166] width 639 height 332
click at [214, 251] on button "31" at bounding box center [213, 252] width 12 height 12
type input "**********"
click at [261, 266] on icon "scrollable content" at bounding box center [262, 267] width 5 height 5
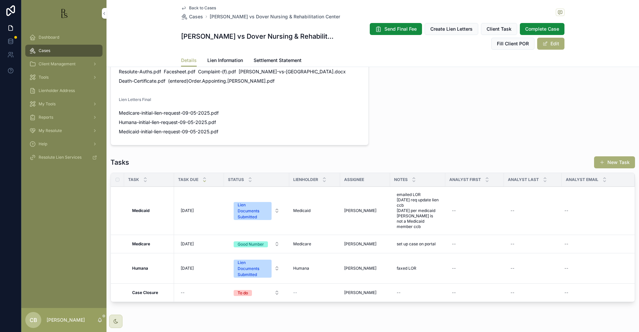
scroll to position [471, 0]
click at [44, 75] on span "Tools" at bounding box center [44, 77] width 10 height 5
